Goal: Task Accomplishment & Management: Use online tool/utility

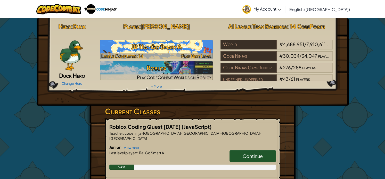
click at [163, 52] on img at bounding box center [156, 50] width 113 height 20
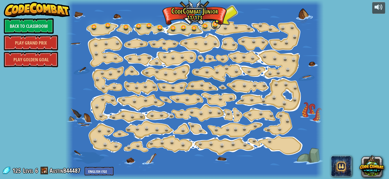
click at [216, 24] on link at bounding box center [216, 24] width 10 height 10
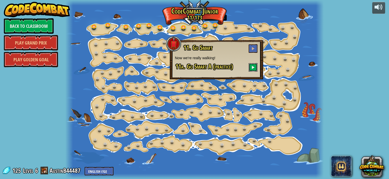
click at [255, 65] on button at bounding box center [253, 67] width 9 height 9
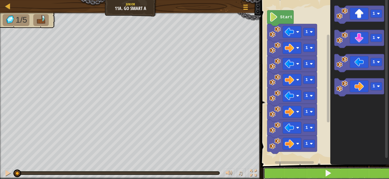
click at [377, 175] on button at bounding box center [327, 174] width 129 height 12
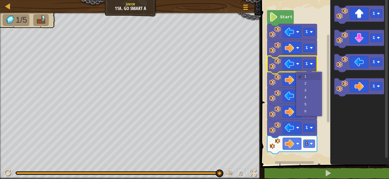
drag, startPoint x: 309, startPoint y: 79, endPoint x: 309, endPoint y: 82, distance: 3.1
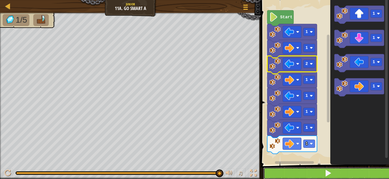
click at [329, 169] on button at bounding box center [327, 174] width 129 height 12
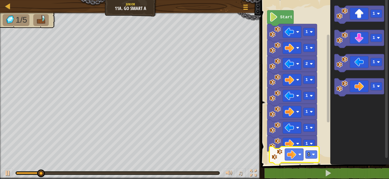
click at [300, 154] on div "Start 1 1 1 1 1 1 1 1 2 1 1 1 1 1" at bounding box center [323, 80] width 129 height 167
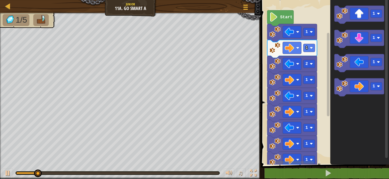
click at [315, 106] on div "Start 1 1 1 1 1 1 1 1 2 1 1 1 1" at bounding box center [323, 80] width 129 height 167
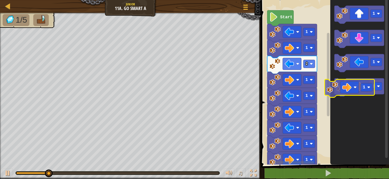
click at [286, 107] on div "Start 1 1 1 1 1 1 1 1 2 1 1 1 1 1" at bounding box center [323, 80] width 129 height 167
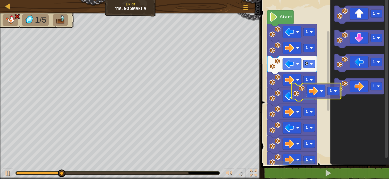
click at [290, 101] on div "1 1 1 1 1 1 1 2 1 1 Start 1 1 1 1 1" at bounding box center [323, 80] width 129 height 167
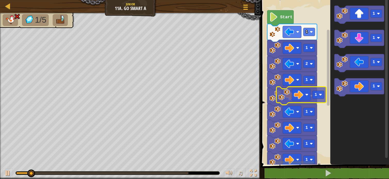
click at [273, 94] on div "1 1 1 1 1 1 1 1 2 1 1 Start 1 1 1 1 1" at bounding box center [323, 80] width 129 height 167
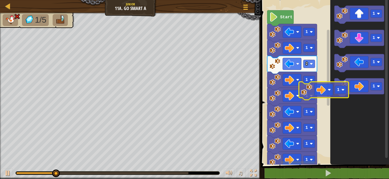
click at [277, 94] on div "1 1 1 1 1 1 1 1 2 1 1 Start 1 1 1 1 1" at bounding box center [323, 80] width 129 height 167
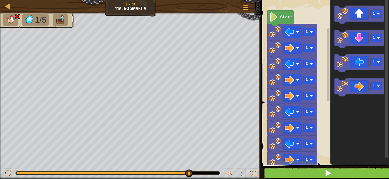
click at [330, 174] on span at bounding box center [327, 173] width 7 height 7
click at [338, 173] on button at bounding box center [327, 174] width 129 height 12
click at [349, 172] on button at bounding box center [327, 174] width 129 height 12
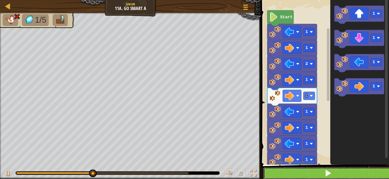
click at [335, 172] on button at bounding box center [327, 174] width 129 height 12
click at [334, 173] on button at bounding box center [327, 174] width 129 height 12
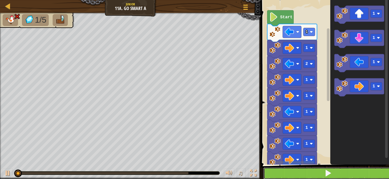
click at [334, 173] on button at bounding box center [327, 174] width 129 height 12
click at [333, 172] on button at bounding box center [327, 174] width 129 height 12
click at [333, 171] on button at bounding box center [327, 174] width 129 height 12
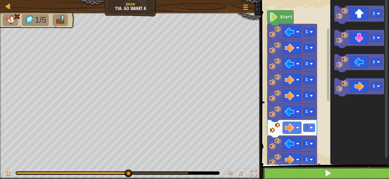
click at [359, 178] on button at bounding box center [327, 174] width 129 height 12
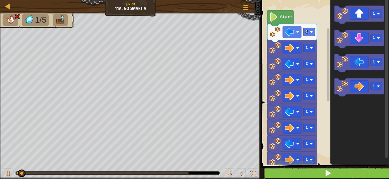
click at [358, 173] on button at bounding box center [327, 174] width 129 height 12
click at [357, 172] on button at bounding box center [327, 174] width 129 height 12
click at [357, 171] on button at bounding box center [327, 174] width 129 height 12
click at [356, 170] on button at bounding box center [327, 174] width 129 height 12
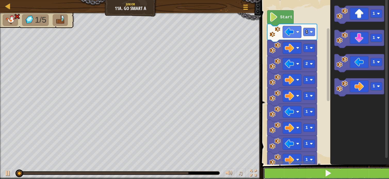
click at [356, 170] on button at bounding box center [327, 174] width 129 height 12
click at [352, 169] on button at bounding box center [327, 174] width 129 height 12
click at [351, 168] on button at bounding box center [327, 174] width 129 height 12
click at [349, 168] on div "1 2 3 4 5 6 7 8 9 go ( 'left' , 1 ) ; go ( 'right' , 1 ) ; go ( 'left' , 1 ) ; …" at bounding box center [323, 96] width 129 height 186
click at [349, 170] on button at bounding box center [327, 174] width 129 height 12
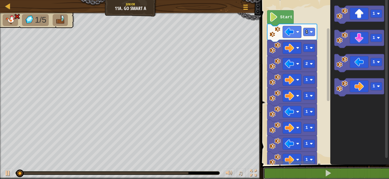
drag, startPoint x: 349, startPoint y: 170, endPoint x: 349, endPoint y: 166, distance: 4.1
click at [349, 169] on button at bounding box center [327, 174] width 129 height 12
click at [349, 161] on icon "Blockly Workspace" at bounding box center [359, 80] width 59 height 167
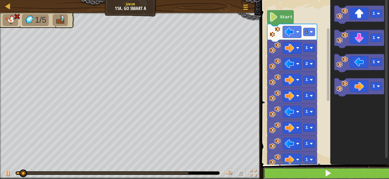
click at [351, 176] on button at bounding box center [327, 174] width 129 height 12
drag, startPoint x: 352, startPoint y: 174, endPoint x: 353, endPoint y: 168, distance: 5.8
click at [353, 172] on button at bounding box center [327, 174] width 129 height 12
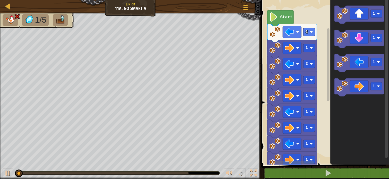
drag, startPoint x: 353, startPoint y: 168, endPoint x: 354, endPoint y: 166, distance: 2.6
click at [353, 168] on button at bounding box center [327, 174] width 129 height 12
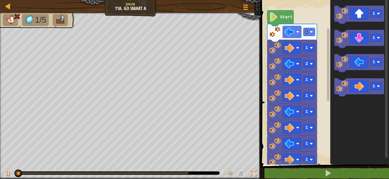
drag, startPoint x: 354, startPoint y: 166, endPoint x: 355, endPoint y: 163, distance: 3.3
click at [355, 165] on span at bounding box center [325, 75] width 132 height 186
click at [355, 162] on icon "Blockly Workspace" at bounding box center [359, 80] width 59 height 167
click at [355, 160] on icon "Blockly Workspace" at bounding box center [359, 80] width 59 height 167
click at [355, 161] on icon "Blockly Workspace" at bounding box center [359, 80] width 59 height 167
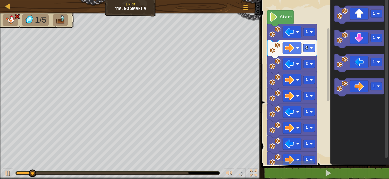
click at [355, 166] on span at bounding box center [325, 75] width 132 height 186
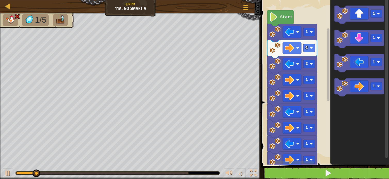
drag, startPoint x: 355, startPoint y: 165, endPoint x: 354, endPoint y: 174, distance: 9.4
click at [355, 165] on span at bounding box center [325, 75] width 132 height 186
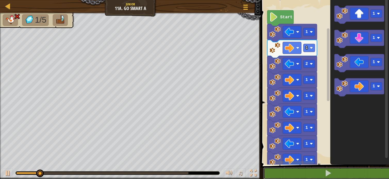
drag, startPoint x: 351, startPoint y: 176, endPoint x: 346, endPoint y: 167, distance: 9.7
click at [349, 171] on button at bounding box center [327, 174] width 129 height 12
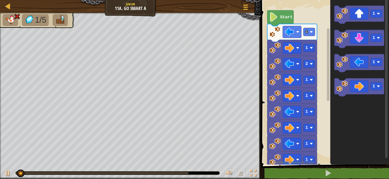
click at [344, 162] on icon "Blockly Workspace" at bounding box center [359, 80] width 59 height 167
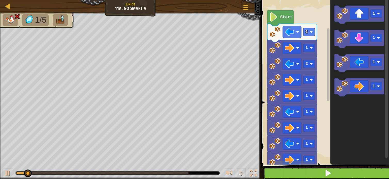
click at [338, 169] on button at bounding box center [327, 174] width 129 height 12
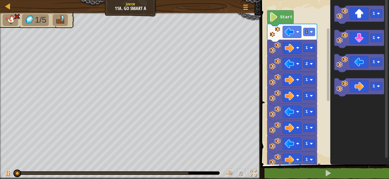
drag, startPoint x: 335, startPoint y: 167, endPoint x: 333, endPoint y: 165, distance: 3.1
click at [334, 165] on span at bounding box center [325, 75] width 132 height 186
click at [329, 163] on div "1 1 1 1 1 1 1 1 1 2 1 1 Start 1 1 1 1" at bounding box center [323, 80] width 129 height 167
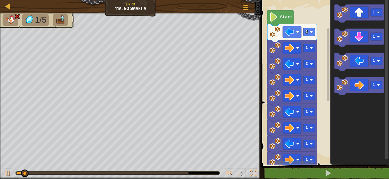
click at [330, 174] on div "1 2 3 4 5 6 7 8 9 go ( 'left' , 1 ) ; go ( 'right' , 1 ) ; go ( 'left' , 1 ) ; …" at bounding box center [323, 96] width 129 height 186
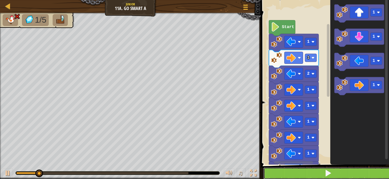
click at [329, 176] on span at bounding box center [327, 173] width 7 height 7
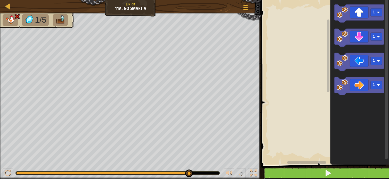
click at [325, 175] on button at bounding box center [327, 174] width 129 height 12
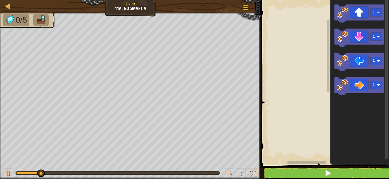
click at [333, 175] on button at bounding box center [327, 174] width 129 height 12
drag, startPoint x: 333, startPoint y: 175, endPoint x: 335, endPoint y: 171, distance: 4.7
click at [335, 171] on button at bounding box center [327, 174] width 129 height 12
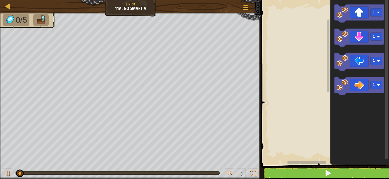
click at [335, 170] on button at bounding box center [327, 174] width 129 height 12
drag, startPoint x: 338, startPoint y: 174, endPoint x: 340, endPoint y: 176, distance: 2.8
click at [340, 176] on button at bounding box center [327, 174] width 129 height 12
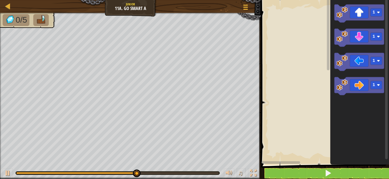
drag, startPoint x: 285, startPoint y: 161, endPoint x: 303, endPoint y: 162, distance: 18.6
click at [304, 167] on div "1 2 3 4 5 6 7 8 9 go ( 'left' , 1 ) ; go ( 'right' , 1 ) ; go ( 'left' , 1 ) ; …" at bounding box center [323, 96] width 129 height 186
click at [273, 84] on rect "Blockly Workspace" at bounding box center [323, 80] width 129 height 167
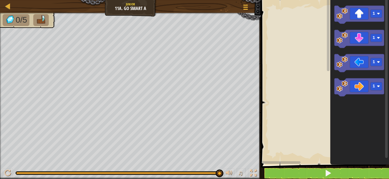
click at [330, 42] on icon "1 1 1 1" at bounding box center [359, 80] width 59 height 167
click at [352, 35] on icon "Blockly Workspace" at bounding box center [359, 39] width 50 height 18
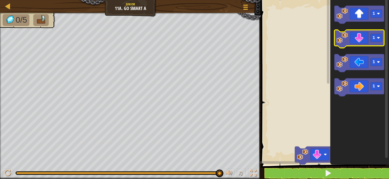
click at [352, 35] on icon "Blockly Workspace" at bounding box center [359, 39] width 50 height 18
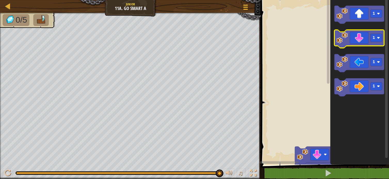
click at [352, 35] on icon "Blockly Workspace" at bounding box center [359, 39] width 50 height 18
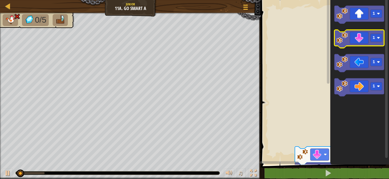
click at [352, 35] on icon "Blockly Workspace" at bounding box center [359, 39] width 50 height 18
click at [352, 34] on icon "Blockly Workspace" at bounding box center [359, 39] width 50 height 18
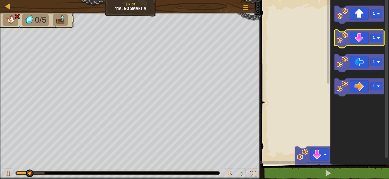
click at [352, 34] on icon "Blockly Workspace" at bounding box center [359, 39] width 50 height 18
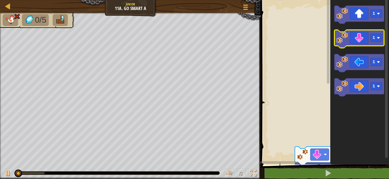
click at [352, 34] on icon "Blockly Workspace" at bounding box center [359, 39] width 50 height 18
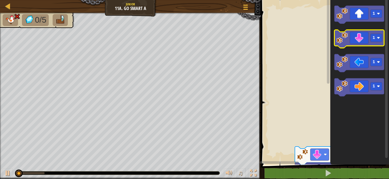
click at [351, 31] on icon "Blockly Workspace" at bounding box center [359, 39] width 50 height 18
click at [351, 32] on icon "Blockly Workspace" at bounding box center [359, 39] width 50 height 18
click at [353, 43] on icon "Blockly Workspace" at bounding box center [359, 39] width 50 height 18
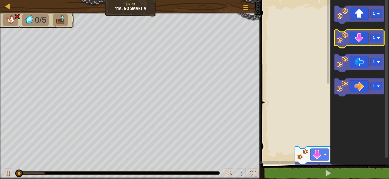
click at [353, 44] on icon "Blockly Workspace" at bounding box center [359, 39] width 50 height 18
click at [352, 36] on icon "Blockly Workspace" at bounding box center [359, 39] width 50 height 18
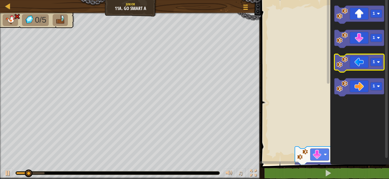
click at [368, 73] on icon "1 1 1 1" at bounding box center [359, 80] width 59 height 167
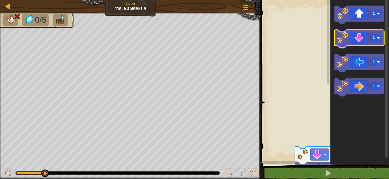
click at [358, 44] on icon "Blockly Workspace" at bounding box center [359, 39] width 50 height 18
click at [358, 47] on g "1 1 1 1" at bounding box center [359, 51] width 50 height 91
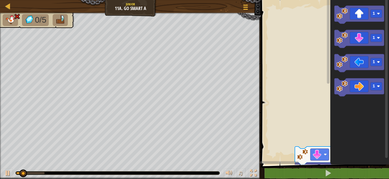
click at [358, 47] on rect "Blockly Workspace" at bounding box center [359, 39] width 50 height 18
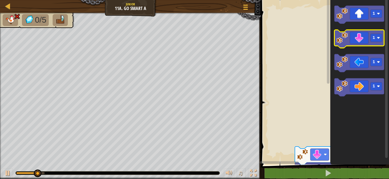
click at [356, 41] on icon "Blockly Workspace" at bounding box center [359, 39] width 50 height 18
click at [356, 43] on icon "Blockly Workspace" at bounding box center [359, 39] width 50 height 18
click at [352, 39] on icon "Blockly Workspace" at bounding box center [359, 39] width 50 height 18
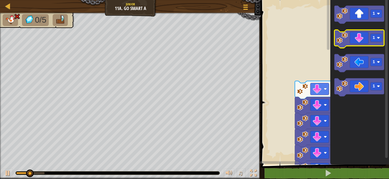
click at [345, 33] on image "Blockly Workspace" at bounding box center [341, 37] width 11 height 11
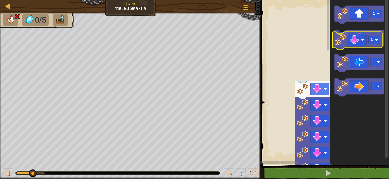
click at [342, 35] on image "Blockly Workspace" at bounding box center [341, 37] width 11 height 11
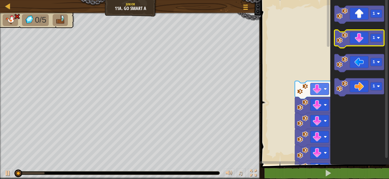
click at [342, 35] on image "Blockly Workspace" at bounding box center [341, 37] width 11 height 11
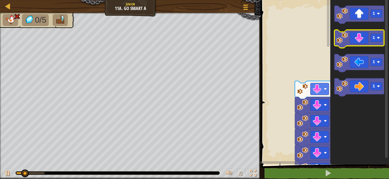
click at [342, 35] on image "Blockly Workspace" at bounding box center [341, 37] width 11 height 11
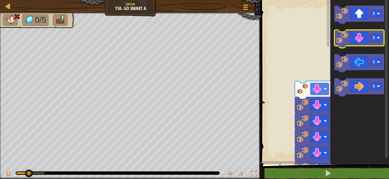
click at [342, 35] on image "Blockly Workspace" at bounding box center [341, 37] width 11 height 11
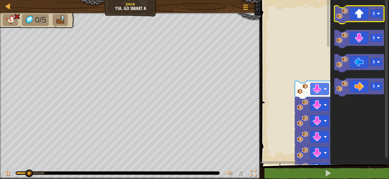
click at [335, 16] on g "1" at bounding box center [359, 15] width 50 height 18
click at [334, 13] on icon "Blockly Workspace" at bounding box center [359, 80] width 59 height 167
click at [368, 18] on icon "Blockly Workspace" at bounding box center [359, 15] width 50 height 18
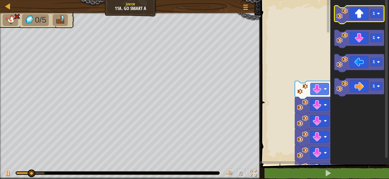
click at [368, 18] on icon "Blockly Workspace" at bounding box center [359, 15] width 50 height 18
click at [366, 15] on icon "Blockly Workspace" at bounding box center [359, 15] width 50 height 18
click at [364, 12] on icon "Blockly Workspace" at bounding box center [359, 15] width 50 height 18
click at [361, 7] on icon "Blockly Workspace" at bounding box center [359, 15] width 50 height 18
click at [361, 8] on icon "Blockly Workspace" at bounding box center [359, 15] width 50 height 18
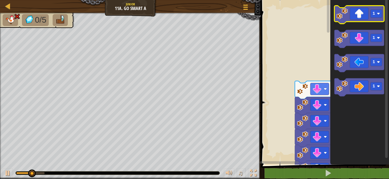
click at [361, 8] on icon "Blockly Workspace" at bounding box center [359, 15] width 50 height 18
click at [358, 20] on icon "Blockly Workspace" at bounding box center [359, 15] width 50 height 18
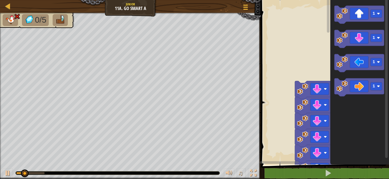
click at [358, 18] on icon "Blockly Workspace" at bounding box center [359, 15] width 50 height 18
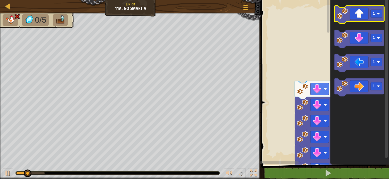
click at [357, 13] on icon "Blockly Workspace" at bounding box center [359, 15] width 50 height 18
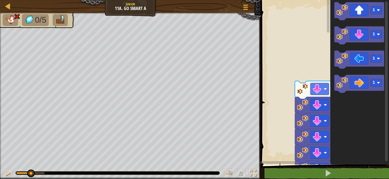
click at [356, 15] on icon "Blockly Workspace" at bounding box center [359, 11] width 50 height 18
click at [348, 6] on icon "Blockly Workspace" at bounding box center [359, 11] width 50 height 18
click at [346, 7] on icon "Blockly Workspace" at bounding box center [359, 11] width 50 height 18
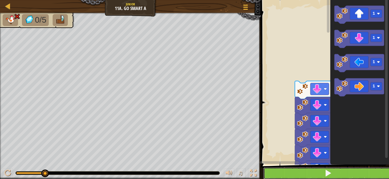
click at [373, 176] on button at bounding box center [327, 174] width 129 height 12
click at [373, 175] on button at bounding box center [327, 174] width 129 height 12
drag, startPoint x: 373, startPoint y: 175, endPoint x: 376, endPoint y: 170, distance: 5.7
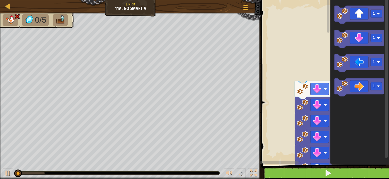
click at [375, 171] on button at bounding box center [327, 174] width 129 height 12
click at [377, 168] on button at bounding box center [327, 174] width 129 height 12
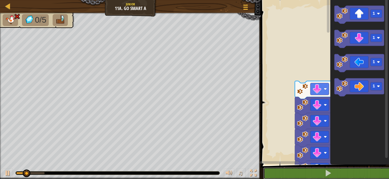
drag, startPoint x: 378, startPoint y: 168, endPoint x: 378, endPoint y: 162, distance: 6.5
click at [378, 162] on div "1 2 3 4 5 6 7 8 9 go ( 'left' , 1 ) ; go ( 'right' , 1 ) ; go ( 'left' , 1 ) ; …" at bounding box center [323, 96] width 129 height 186
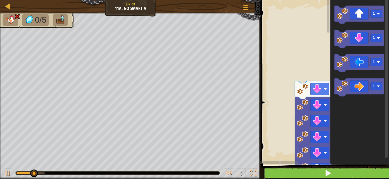
click at [377, 169] on button at bounding box center [327, 174] width 129 height 12
click at [377, 173] on button at bounding box center [327, 174] width 129 height 12
click at [377, 177] on button at bounding box center [327, 174] width 129 height 12
click at [324, 173] on span at bounding box center [327, 173] width 7 height 7
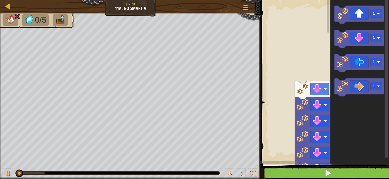
click at [324, 173] on span at bounding box center [327, 173] width 7 height 7
click at [324, 171] on button at bounding box center [327, 174] width 129 height 12
drag, startPoint x: 324, startPoint y: 171, endPoint x: 324, endPoint y: 167, distance: 3.6
click at [324, 168] on button at bounding box center [327, 174] width 129 height 12
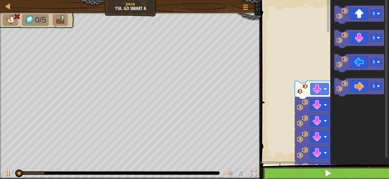
click at [324, 168] on button at bounding box center [327, 174] width 129 height 12
click at [324, 169] on button at bounding box center [327, 174] width 129 height 12
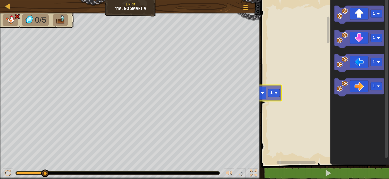
click at [267, 92] on div "1 1 1 1 1" at bounding box center [323, 80] width 129 height 167
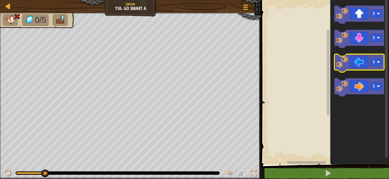
click at [347, 67] on image "Blockly Workspace" at bounding box center [341, 61] width 11 height 11
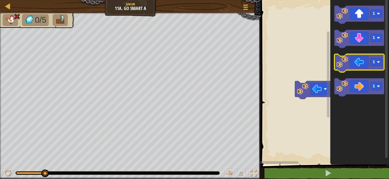
click at [347, 67] on image "Blockly Workspace" at bounding box center [341, 61] width 11 height 11
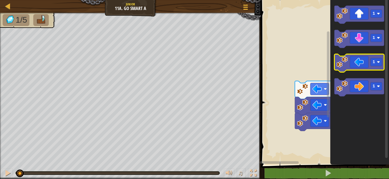
click at [347, 67] on image "Blockly Workspace" at bounding box center [341, 61] width 11 height 11
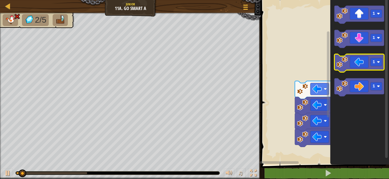
click at [350, 72] on g "1 1 1 1" at bounding box center [359, 51] width 50 height 91
click at [350, 72] on rect "Blockly Workspace" at bounding box center [359, 63] width 50 height 18
click at [352, 72] on rect "Blockly Workspace" at bounding box center [359, 63] width 50 height 18
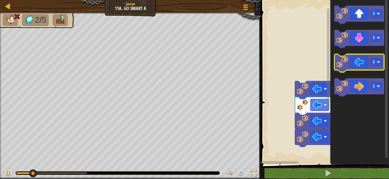
click at [359, 68] on icon "Blockly Workspace" at bounding box center [359, 63] width 50 height 18
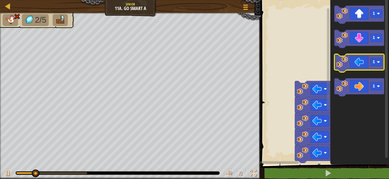
click at [363, 74] on icon "1 1 1 1" at bounding box center [359, 80] width 59 height 167
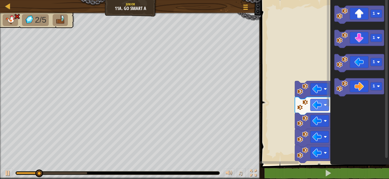
click at [363, 75] on icon "Blockly Workspace" at bounding box center [359, 80] width 59 height 167
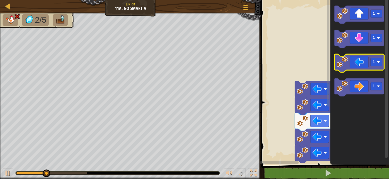
click at [363, 71] on rect "Blockly Workspace" at bounding box center [359, 63] width 50 height 18
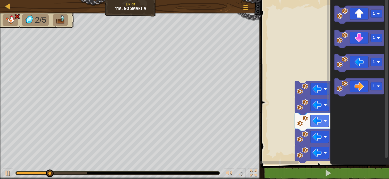
click at [356, 118] on icon "1 1 1 1" at bounding box center [359, 80] width 59 height 167
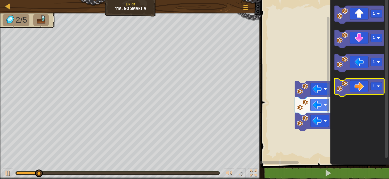
click at [341, 92] on image "Blockly Workspace" at bounding box center [341, 86] width 11 height 11
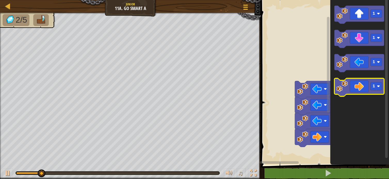
click at [342, 88] on image "Blockly Workspace" at bounding box center [341, 86] width 11 height 11
click at [342, 87] on image "Blockly Workspace" at bounding box center [341, 86] width 11 height 11
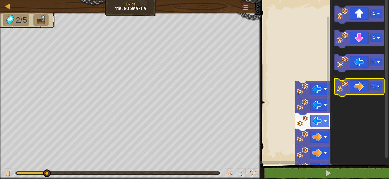
click at [342, 86] on image "Blockly Workspace" at bounding box center [341, 86] width 11 height 11
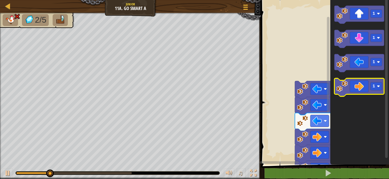
click at [342, 85] on image "Blockly Workspace" at bounding box center [341, 86] width 11 height 11
click at [342, 84] on image "Blockly Workspace" at bounding box center [341, 86] width 11 height 11
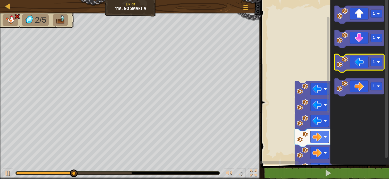
click at [345, 70] on icon "Blockly Workspace" at bounding box center [359, 63] width 50 height 18
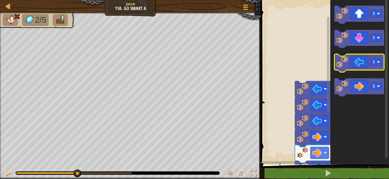
click at [345, 68] on icon "Blockly Workspace" at bounding box center [359, 63] width 50 height 18
click at [345, 67] on image "Blockly Workspace" at bounding box center [341, 61] width 11 height 11
click at [345, 65] on image "Blockly Workspace" at bounding box center [341, 61] width 11 height 11
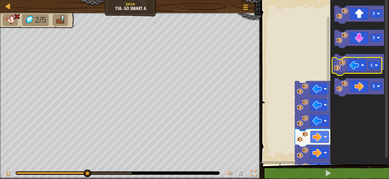
click at [343, 68] on g "1" at bounding box center [359, 63] width 50 height 18
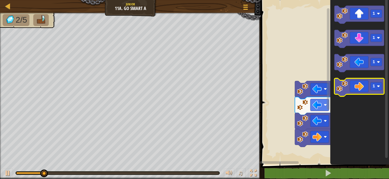
click at [365, 86] on icon "Blockly Workspace" at bounding box center [359, 87] width 50 height 18
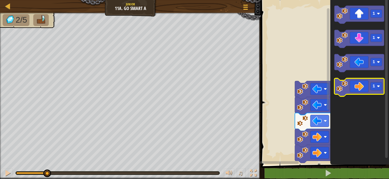
click at [365, 86] on icon "Blockly Workspace" at bounding box center [359, 87] width 50 height 18
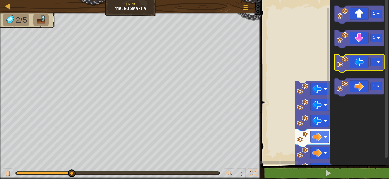
click at [358, 65] on icon "Blockly Workspace" at bounding box center [359, 63] width 50 height 18
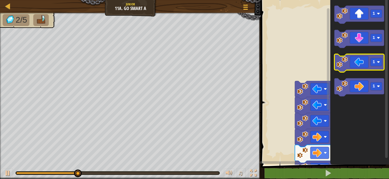
click at [362, 62] on icon "Blockly Workspace" at bounding box center [359, 63] width 50 height 18
click at [361, 59] on icon "Blockly Workspace" at bounding box center [359, 63] width 50 height 18
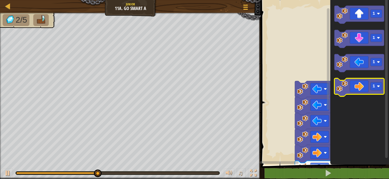
click at [350, 89] on icon "Blockly Workspace" at bounding box center [359, 87] width 50 height 18
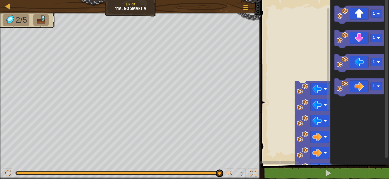
click at [375, 166] on span at bounding box center [325, 75] width 132 height 186
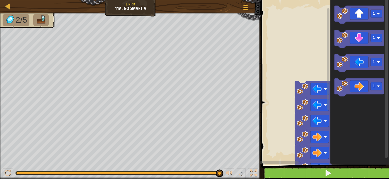
click at [375, 176] on button at bounding box center [327, 174] width 129 height 12
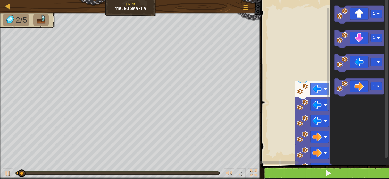
click at [376, 175] on button at bounding box center [327, 174] width 129 height 12
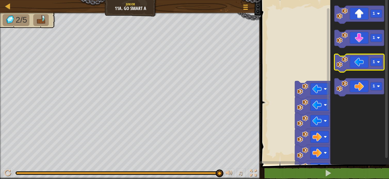
click at [340, 67] on image "Blockly Workspace" at bounding box center [341, 61] width 11 height 11
click at [341, 70] on icon "Blockly Workspace" at bounding box center [359, 63] width 50 height 18
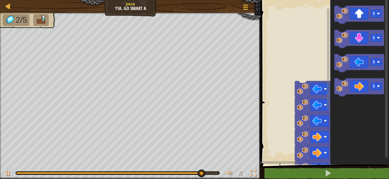
click at [350, 40] on icon "1 1 1 1" at bounding box center [359, 80] width 59 height 167
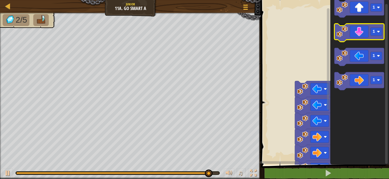
click at [349, 37] on icon "Blockly Workspace" at bounding box center [359, 33] width 50 height 18
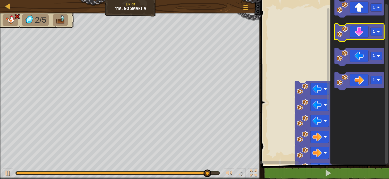
click at [349, 37] on icon "Blockly Workspace" at bounding box center [359, 33] width 50 height 18
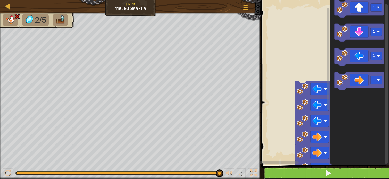
drag, startPoint x: 353, startPoint y: 168, endPoint x: 352, endPoint y: 172, distance: 4.0
click at [353, 173] on button at bounding box center [327, 174] width 129 height 12
